Goal: Information Seeking & Learning: Understand process/instructions

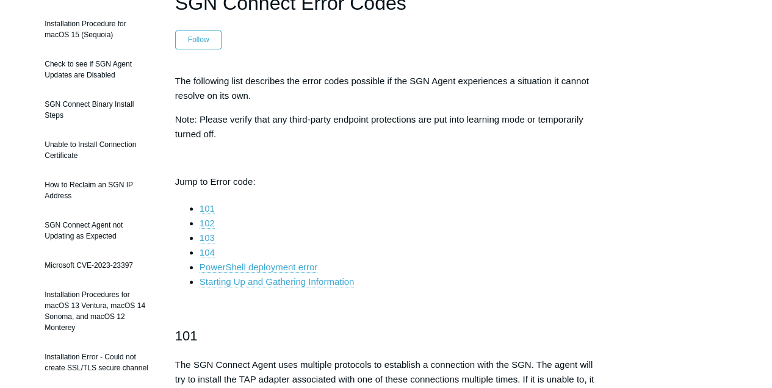
click at [208, 256] on link "104" at bounding box center [207, 252] width 15 height 11
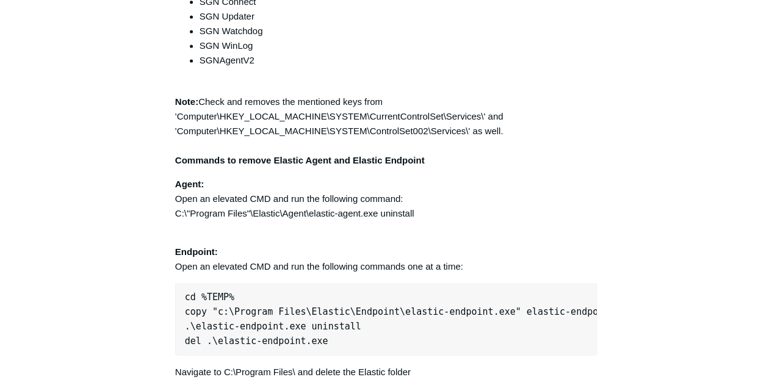
scroll to position [3190, 0]
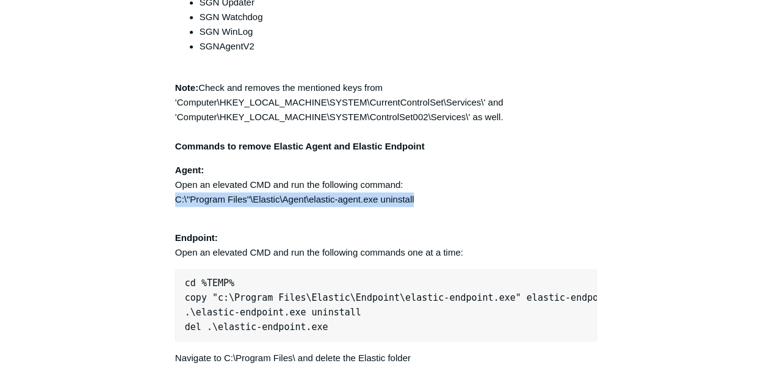
drag, startPoint x: 176, startPoint y: 214, endPoint x: 414, endPoint y: 211, distance: 237.4
click at [414, 207] on p "Agent: Open an elevated CMD and run the following command: C:\"Program Files"\E…" at bounding box center [386, 185] width 422 height 44
copy p "C:\"Program Files"\Elastic\Agent\elastic-agent.exe uninstall"
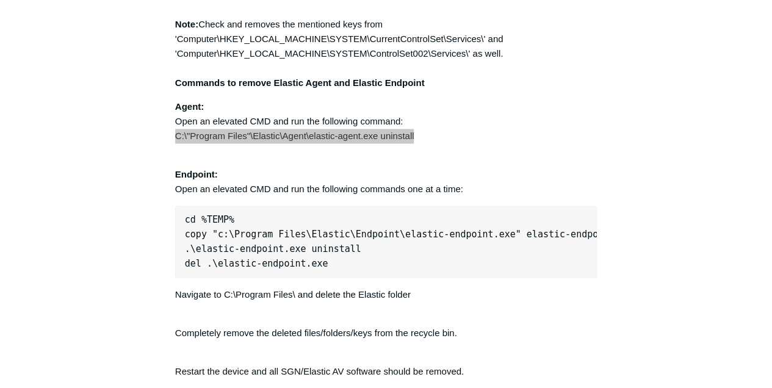
scroll to position [3272, 0]
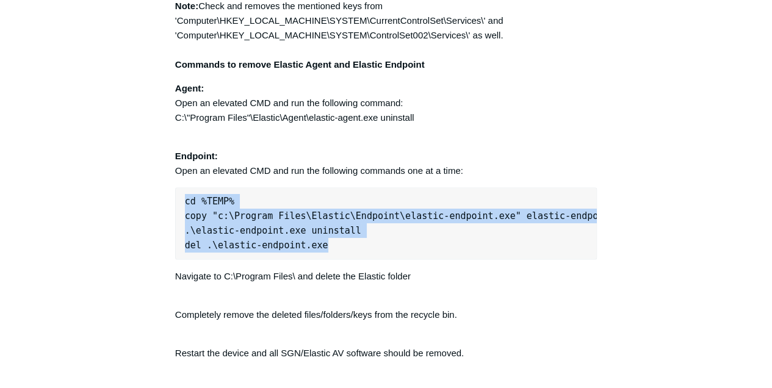
drag, startPoint x: 350, startPoint y: 265, endPoint x: 183, endPoint y: 223, distance: 172.6
click at [183, 223] on pre "cd %TEMP% copy "c:\Program Files\Elastic\Endpoint\elastic-endpoint.exe" elastic…" at bounding box center [386, 223] width 422 height 72
copy pre "cd %TEMP% copy "c:\Program Files\Elastic\Endpoint\elastic-endpoint.exe" elastic…"
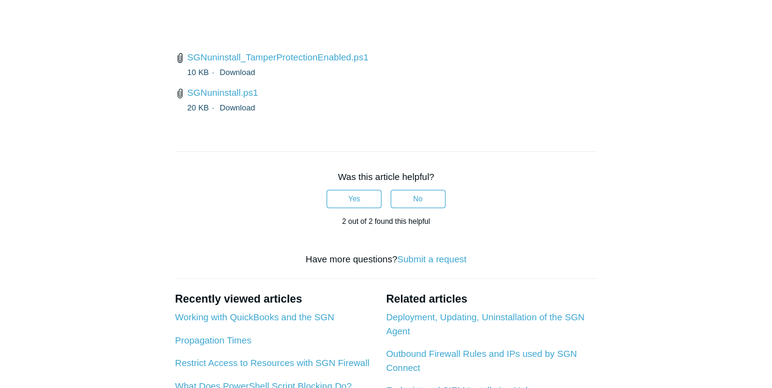
scroll to position [4858, 0]
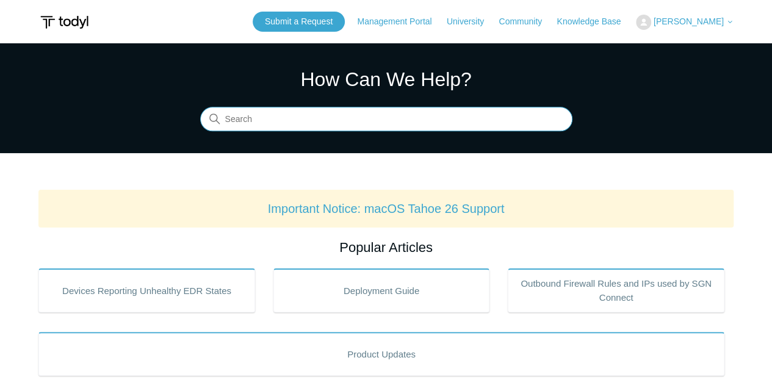
click at [347, 118] on input "Search" at bounding box center [386, 119] width 372 height 24
type input "stuck at registering"
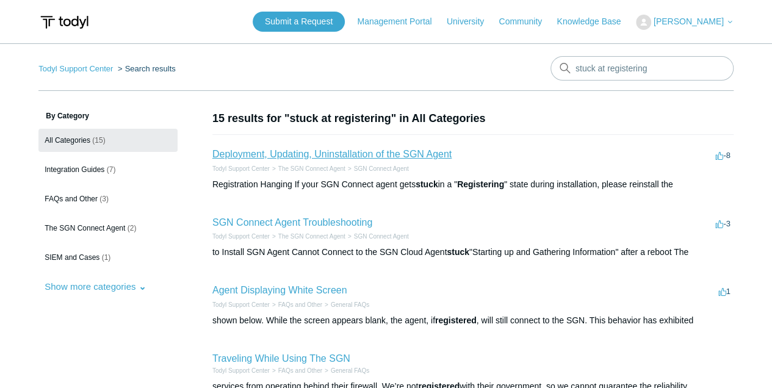
click at [391, 150] on link "Deployment, Updating, Uninstallation of the SGN Agent" at bounding box center [331, 154] width 239 height 10
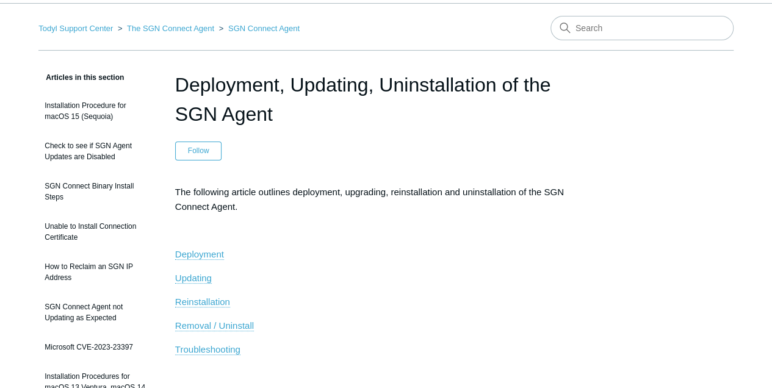
scroll to position [81, 0]
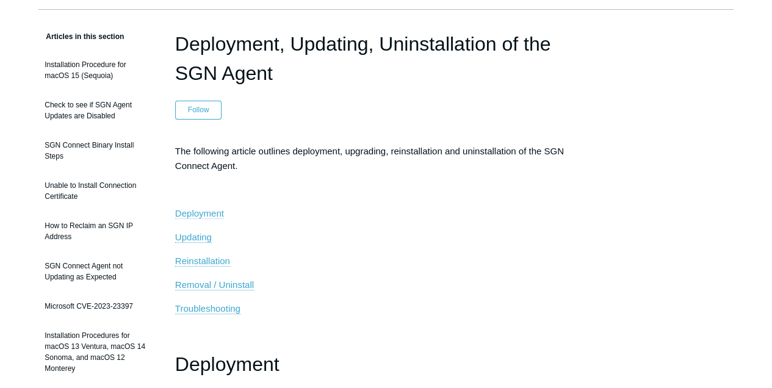
click at [198, 209] on span "Deployment" at bounding box center [199, 213] width 49 height 10
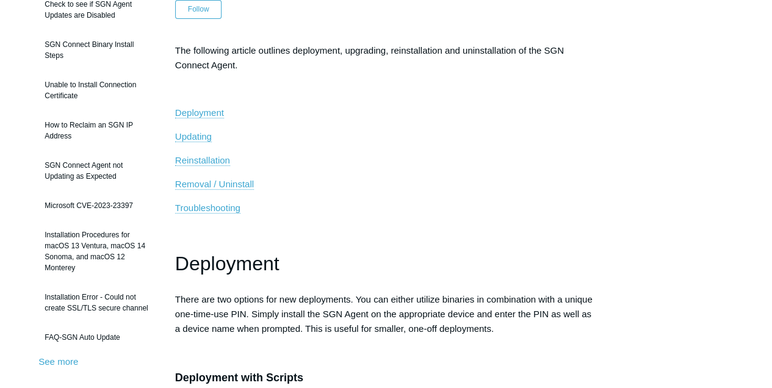
scroll to position [203, 0]
